Goal: Task Accomplishment & Management: Manage account settings

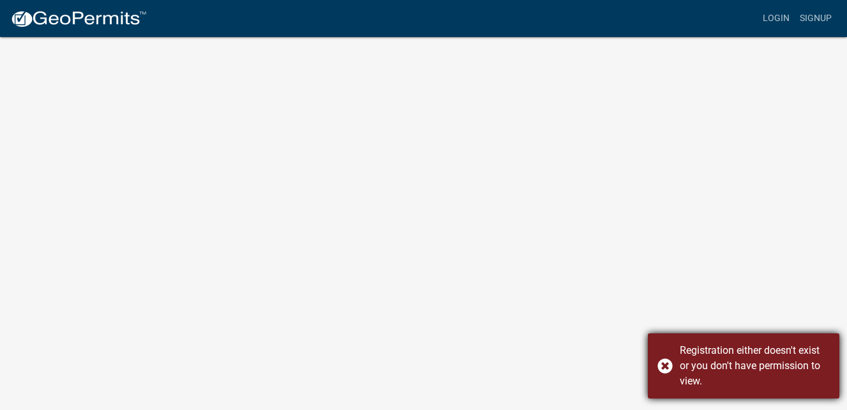
click at [660, 366] on div "Registration either doesn't exist or you don't have permission to view." at bounding box center [743, 365] width 191 height 65
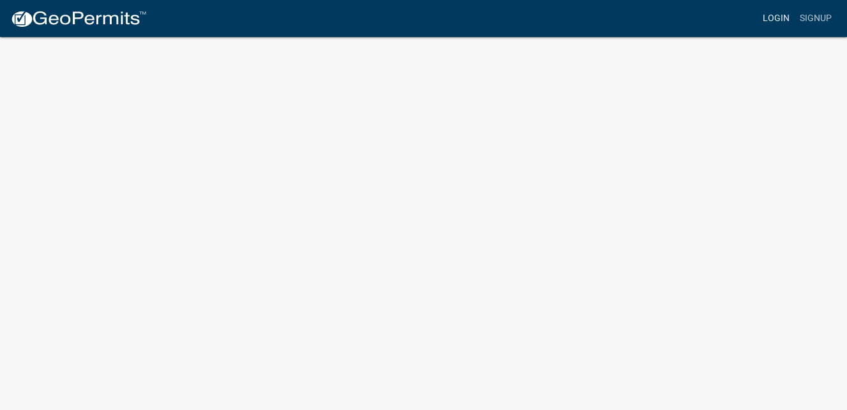
click at [771, 20] on link "Login" at bounding box center [775, 18] width 37 height 24
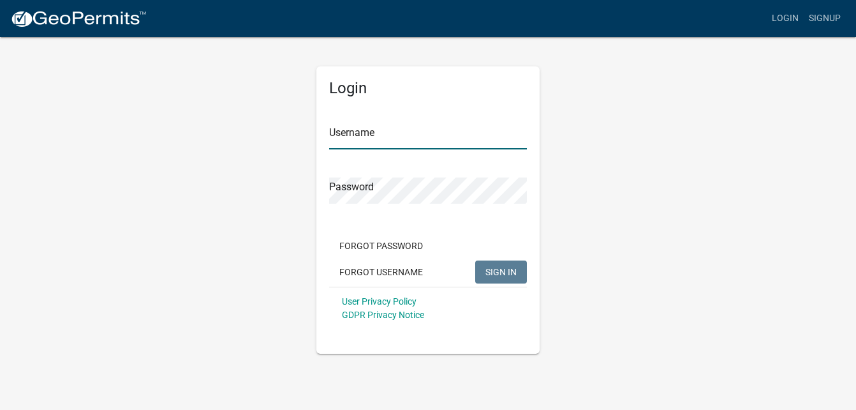
type input "[PERSON_NAME] Services"
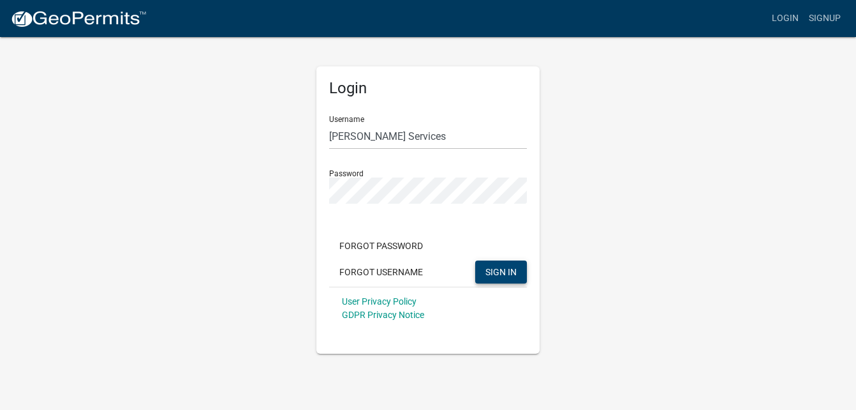
click at [509, 271] on span "SIGN IN" at bounding box center [501, 271] width 31 height 10
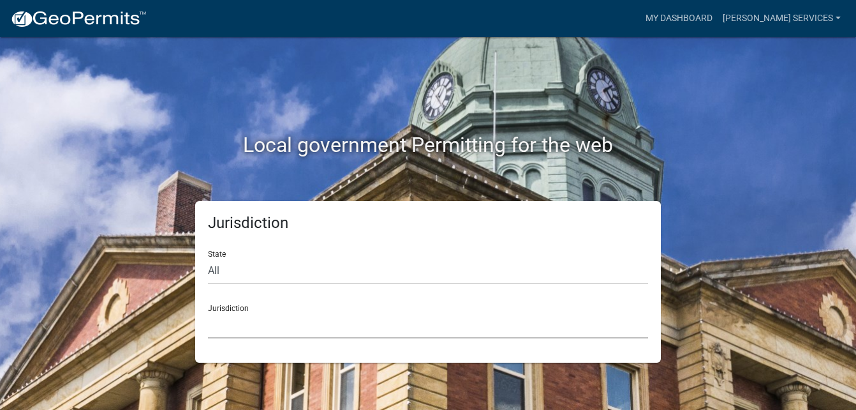
click at [276, 327] on select "[GEOGRAPHIC_DATA], [US_STATE] [GEOGRAPHIC_DATA], [US_STATE][PERSON_NAME][GEOGRA…" at bounding box center [428, 325] width 440 height 26
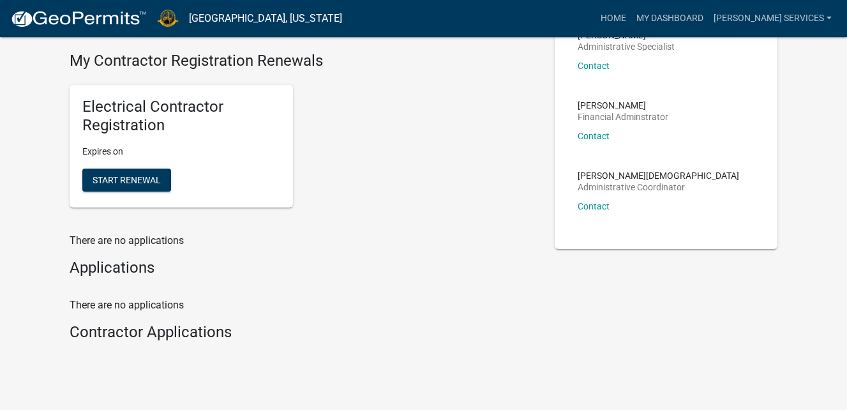
scroll to position [130, 0]
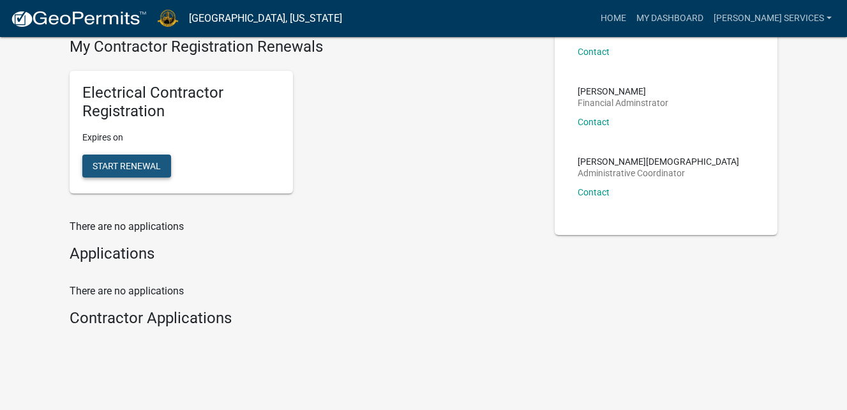
click at [137, 163] on span "Start Renewal" at bounding box center [127, 165] width 68 height 10
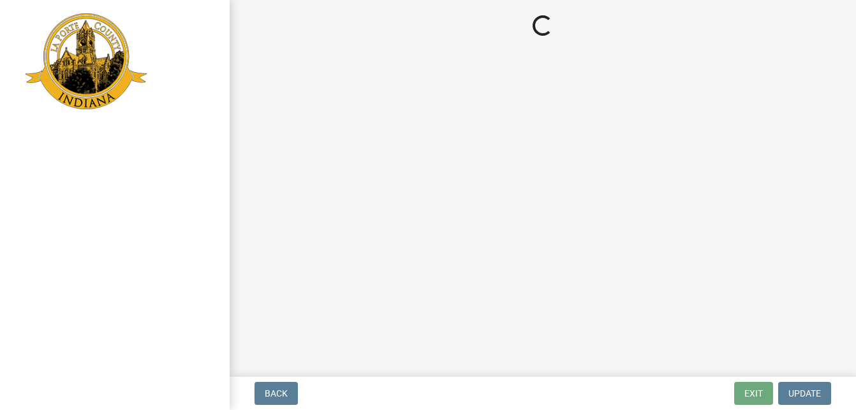
select select "IN"
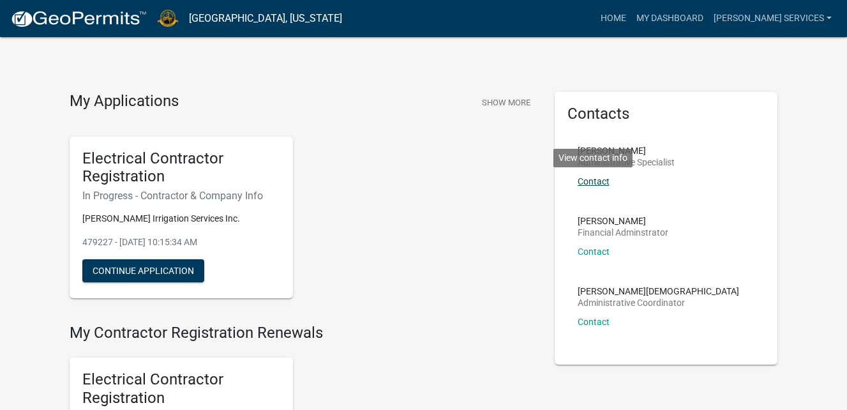
click at [596, 181] on link "Contact" at bounding box center [593, 181] width 32 height 10
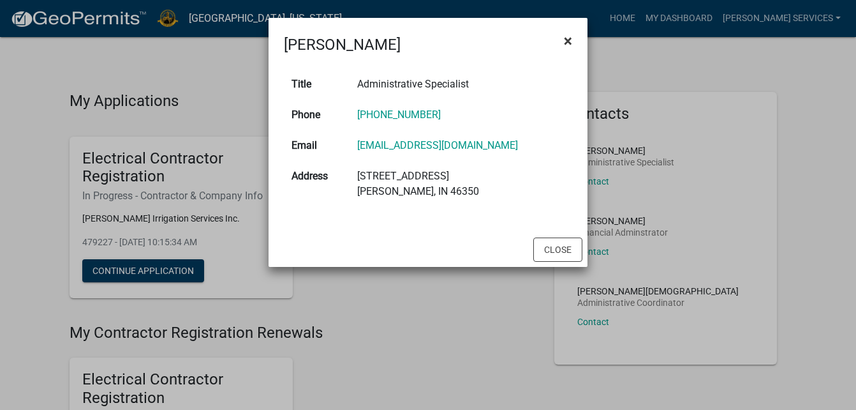
click at [565, 36] on span "×" at bounding box center [568, 41] width 8 height 18
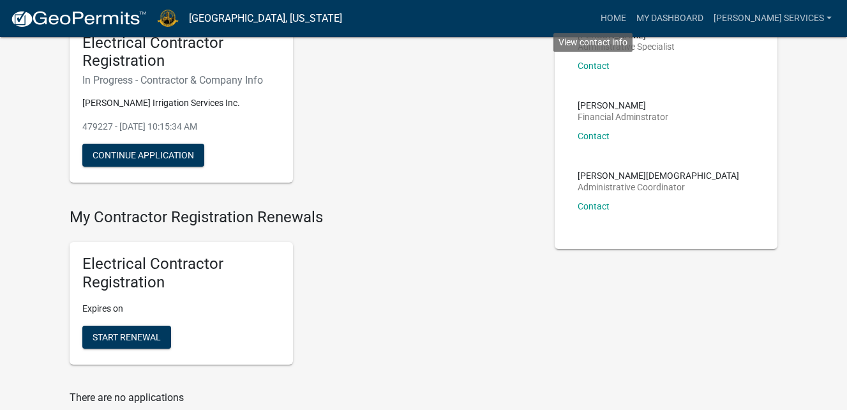
scroll to position [138, 0]
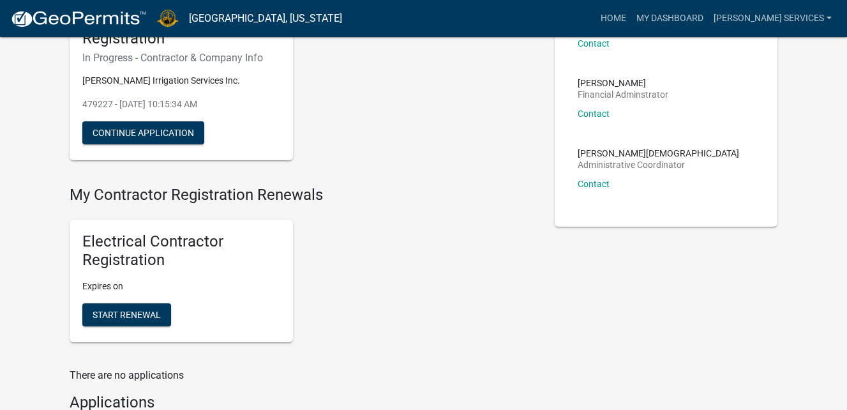
click at [389, 301] on div "Electrical Contractor Registration Expires on Start Renewal" at bounding box center [302, 280] width 485 height 143
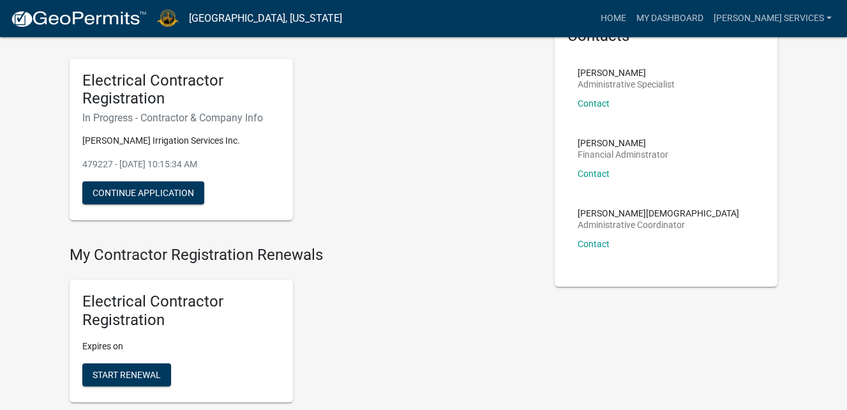
scroll to position [69, 0]
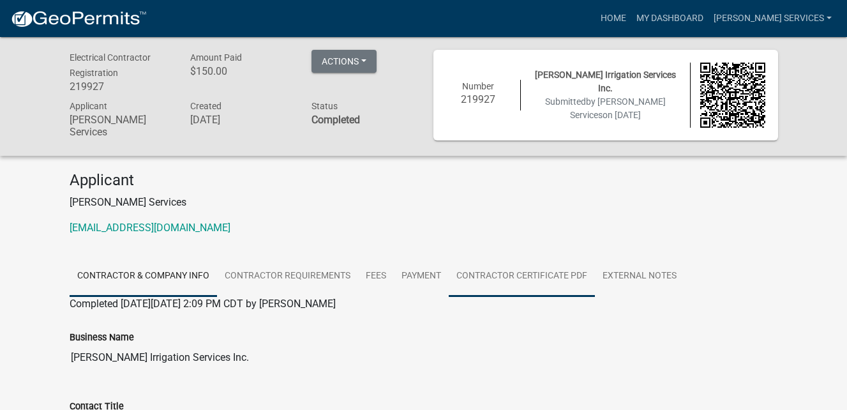
click at [511, 274] on link "Contractor Certificate PDF" at bounding box center [522, 276] width 146 height 41
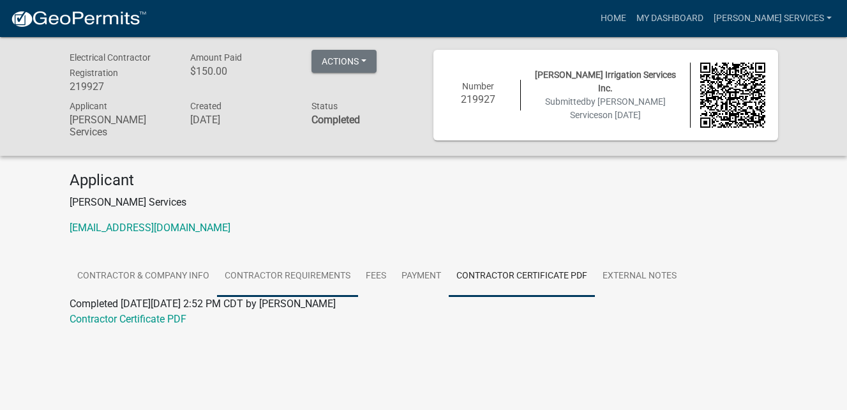
click at [322, 272] on link "Contractor Requirements" at bounding box center [287, 276] width 141 height 41
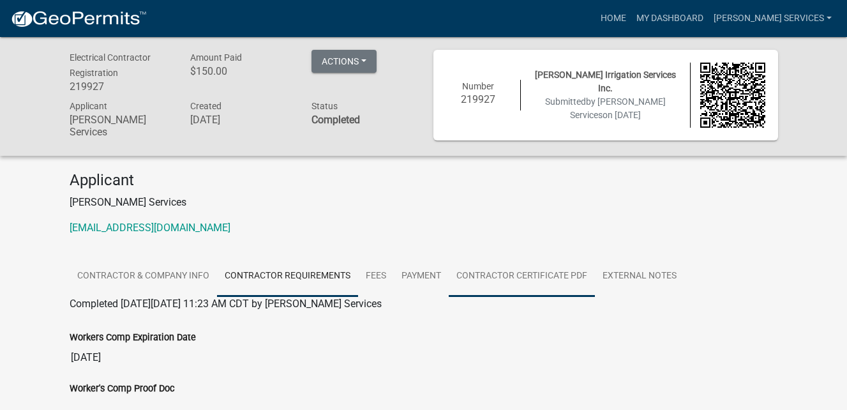
click at [553, 270] on link "Contractor Certificate PDF" at bounding box center [522, 276] width 146 height 41
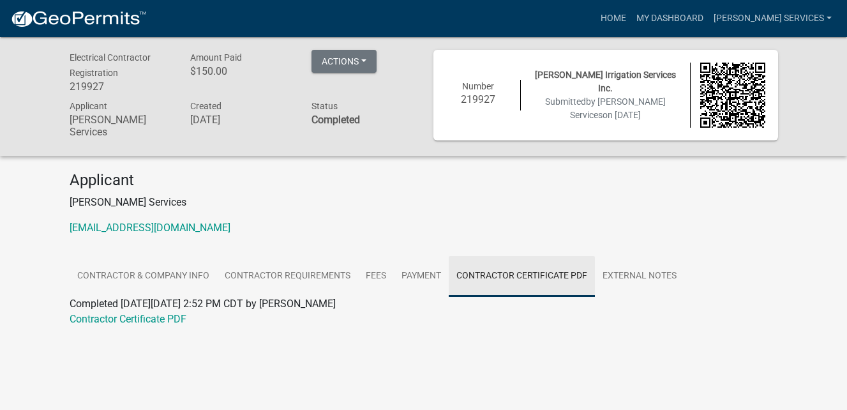
scroll to position [37, 0]
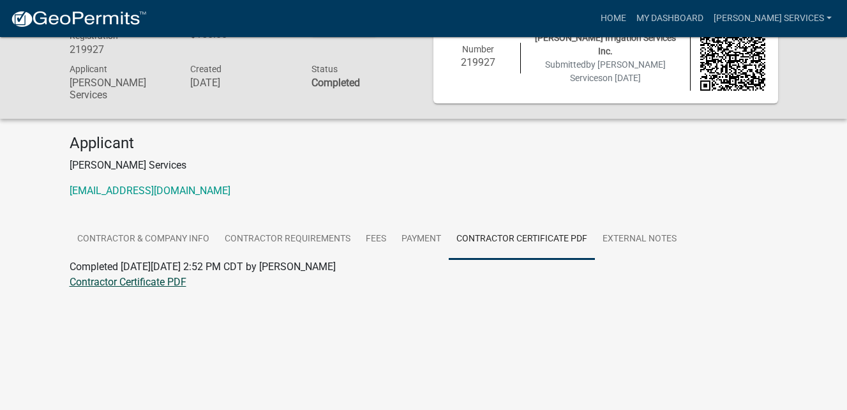
click at [173, 279] on link "Contractor Certificate PDF" at bounding box center [128, 282] width 117 height 12
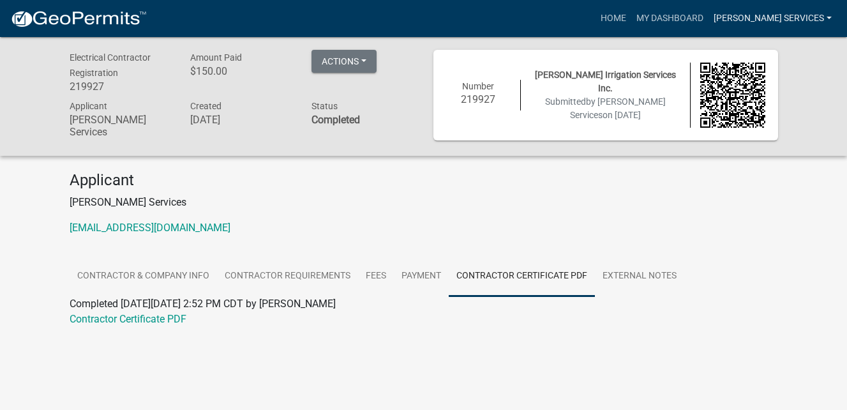
click at [799, 6] on link "[PERSON_NAME] Services" at bounding box center [772, 18] width 128 height 24
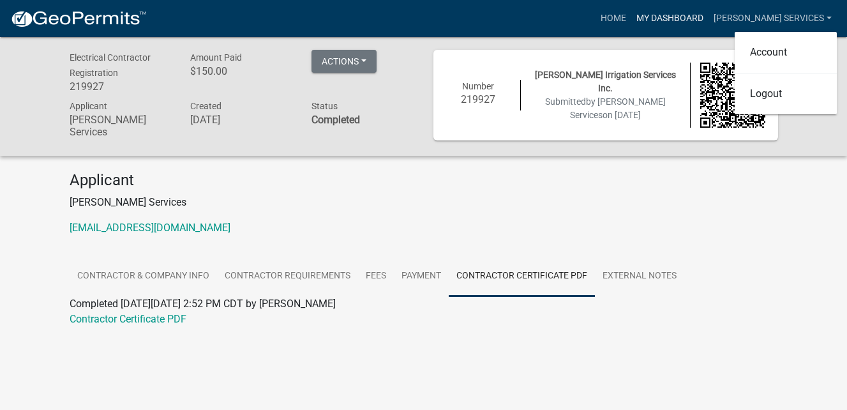
click at [685, 20] on link "My Dashboard" at bounding box center [669, 18] width 77 height 24
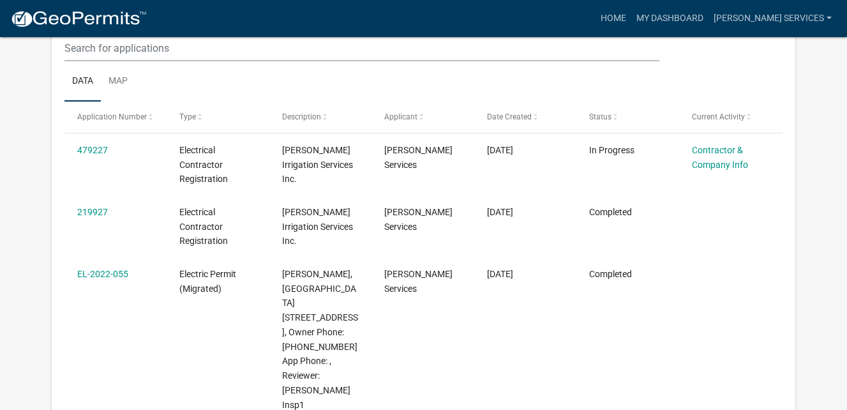
scroll to position [184, 0]
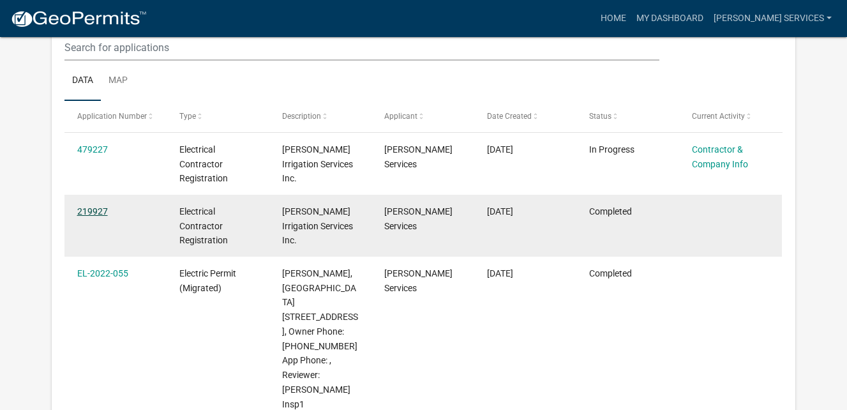
click at [99, 210] on link "219927" at bounding box center [92, 211] width 31 height 10
